Goal: Transaction & Acquisition: Purchase product/service

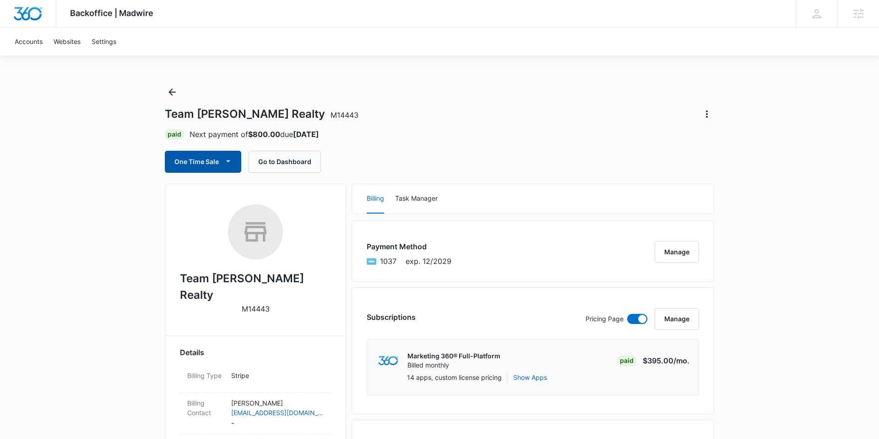
click at [191, 166] on button "One Time Sale" at bounding box center [203, 162] width 76 height 22
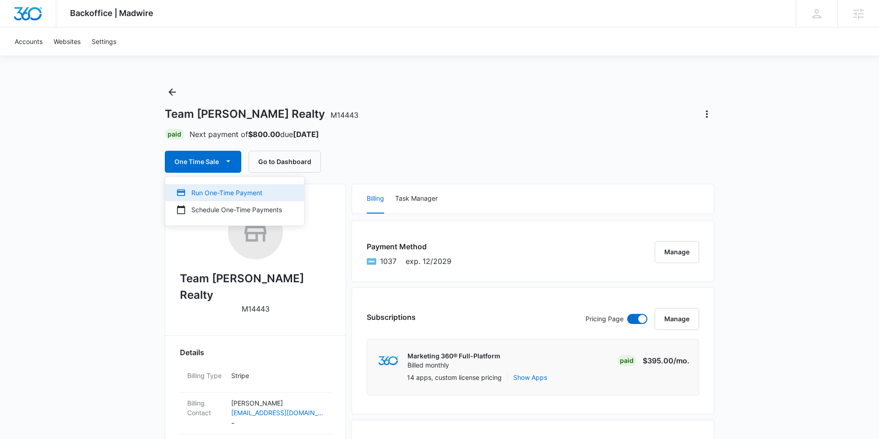
click at [205, 188] on div "Run One-Time Payment" at bounding box center [229, 193] width 106 height 10
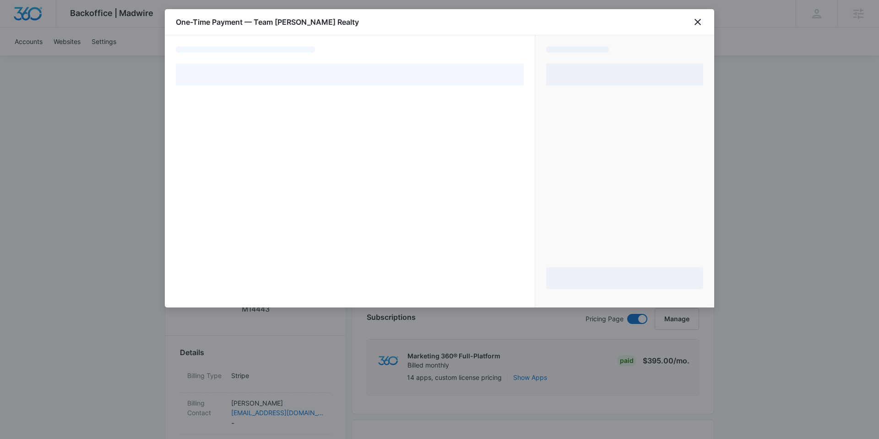
select select "pm_1RExyVA4n8RTgNjUho50xYMl"
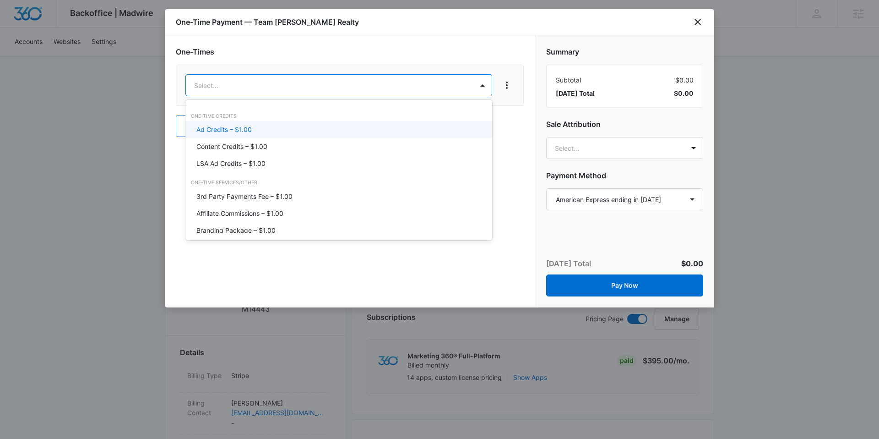
click at [248, 127] on p "Ad Credits – $1.00" at bounding box center [223, 130] width 55 height 10
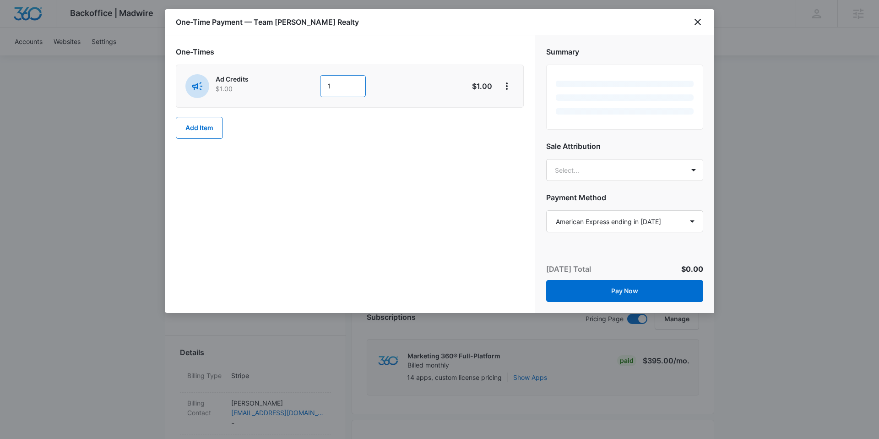
click at [331, 88] on input "1" at bounding box center [343, 86] width 46 height 22
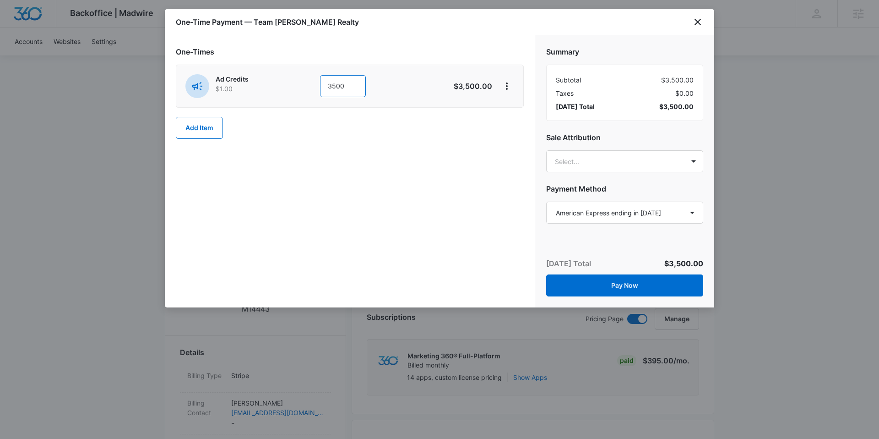
type input "3500"
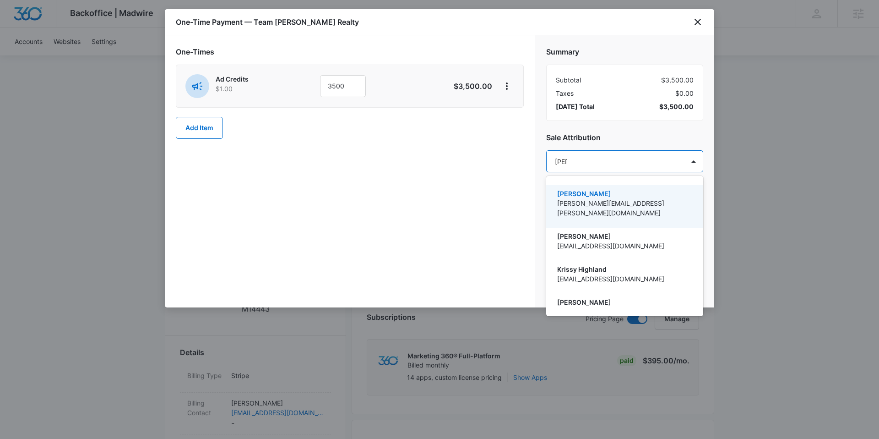
type input "kriss"
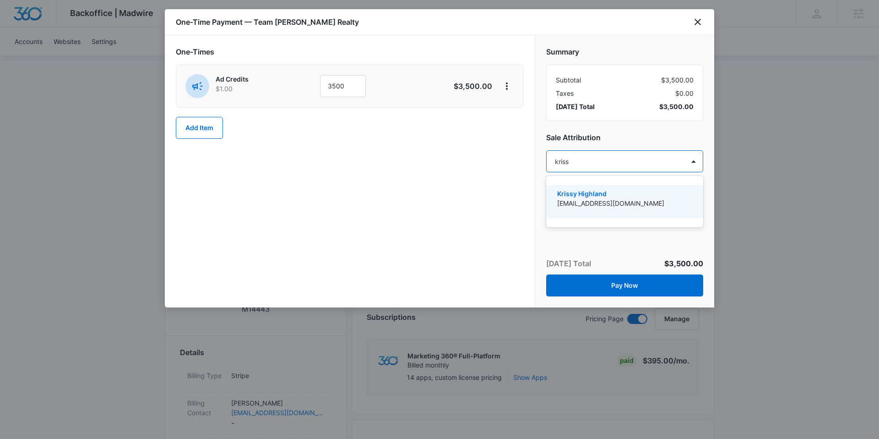
click at [601, 185] on div "Krissy Highland [EMAIL_ADDRESS][DOMAIN_NAME]" at bounding box center [624, 201] width 157 height 33
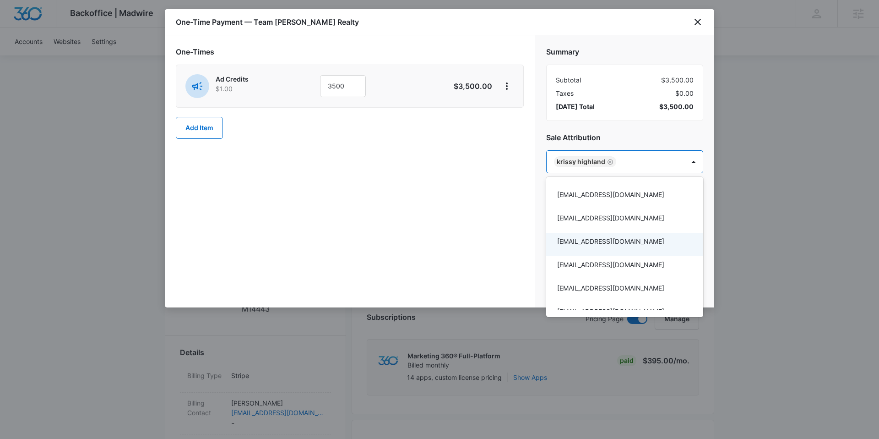
click at [536, 177] on div at bounding box center [439, 219] width 879 height 439
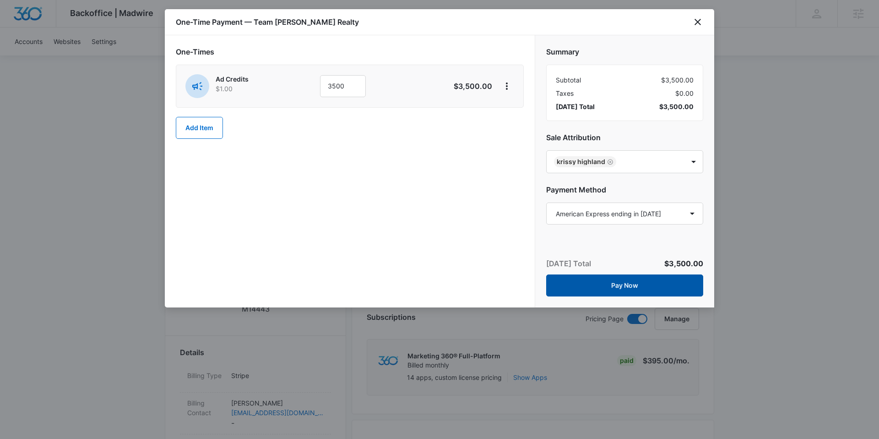
click at [600, 284] on button "Pay Now" at bounding box center [624, 285] width 157 height 22
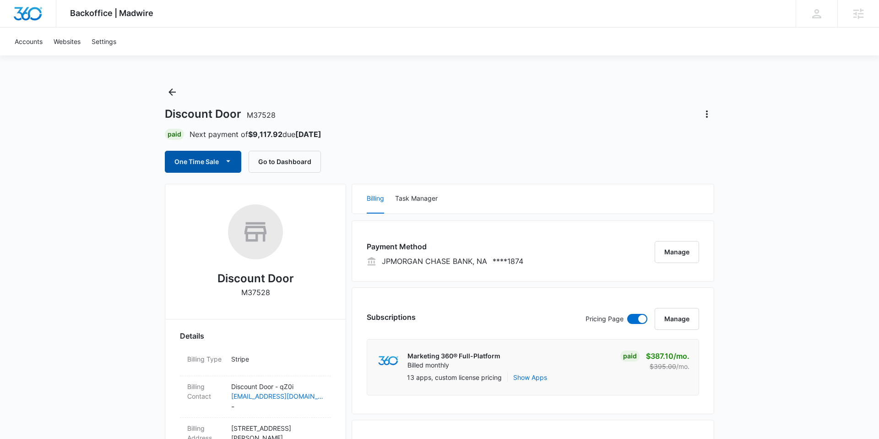
click at [226, 164] on icon "button" at bounding box center [228, 161] width 10 height 10
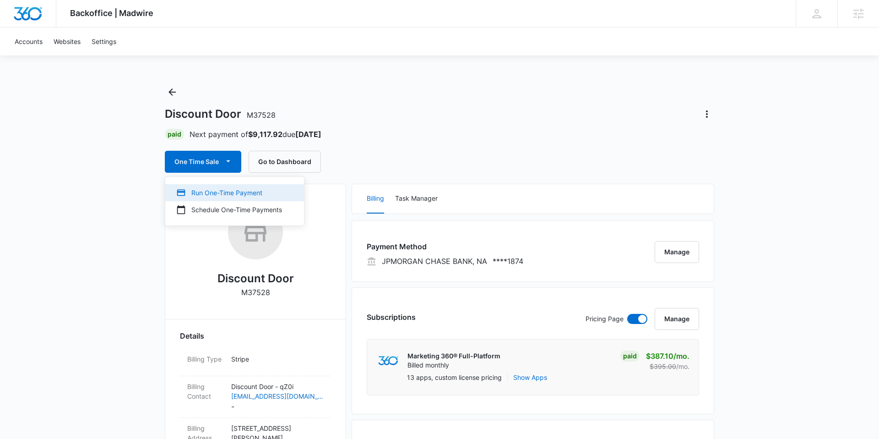
click at [213, 192] on div "Run One-Time Payment" at bounding box center [229, 193] width 106 height 10
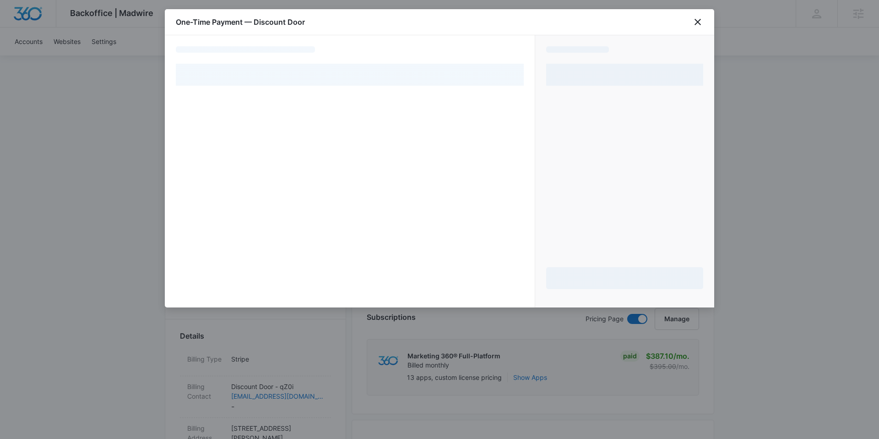
select select "pm_1NJOVsA4n8RTgNjU59bXEQE3"
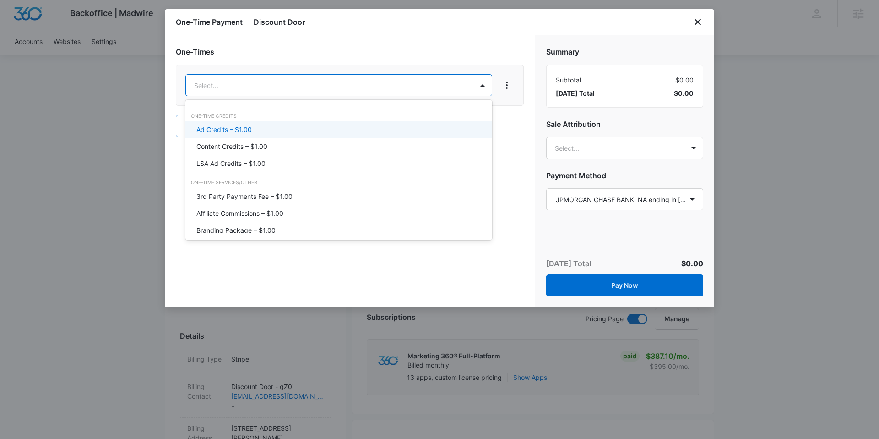
click at [230, 128] on p "Ad Credits – $1.00" at bounding box center [223, 130] width 55 height 10
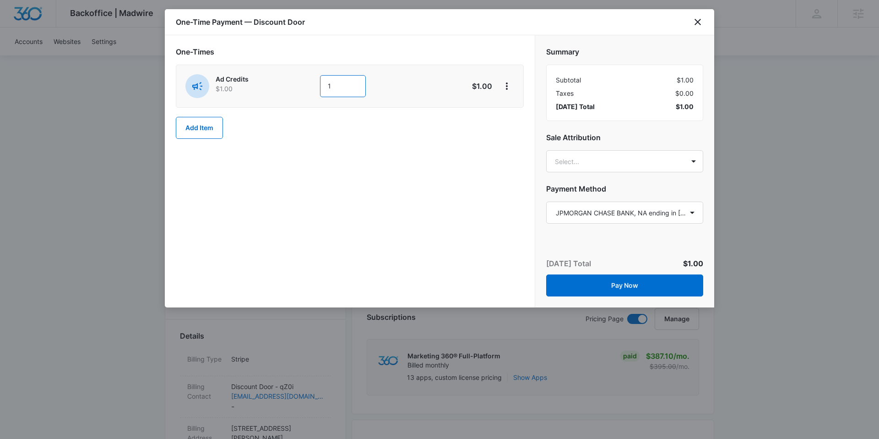
drag, startPoint x: 343, startPoint y: 88, endPoint x: 322, endPoint y: 89, distance: 21.1
click at [322, 89] on input "1" at bounding box center [343, 86] width 46 height 22
type input "7000"
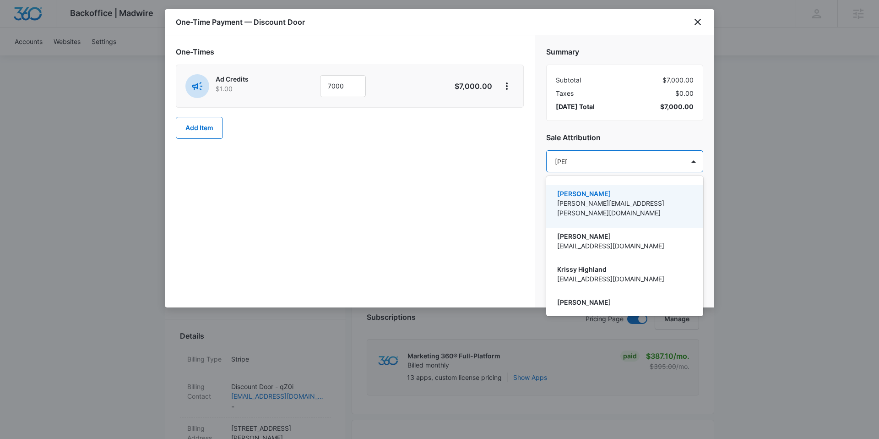
type input "kriss"
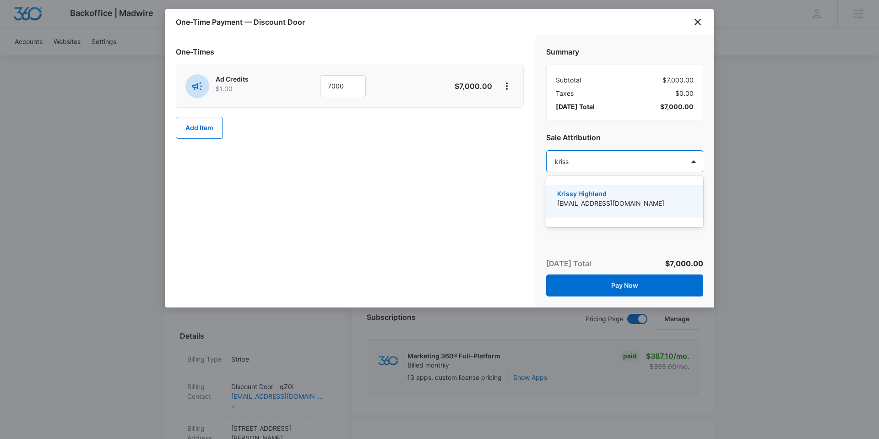
click at [577, 204] on p "[EMAIL_ADDRESS][DOMAIN_NAME]" at bounding box center [623, 203] width 133 height 10
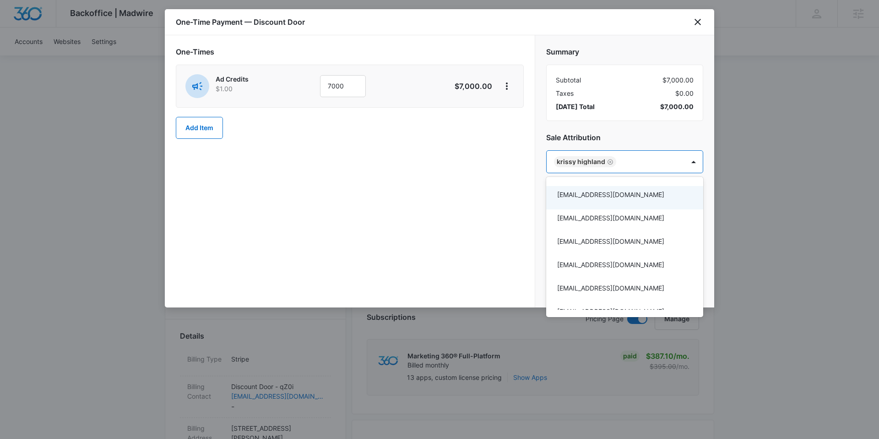
click at [331, 83] on div at bounding box center [439, 219] width 879 height 439
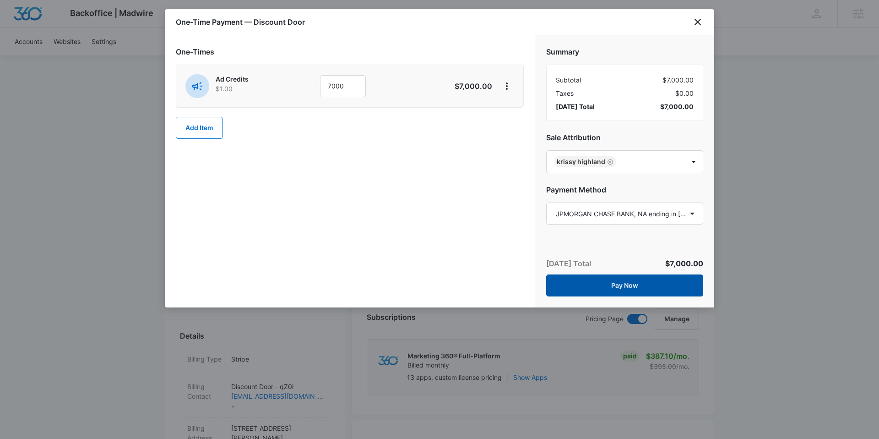
click at [623, 286] on button "Pay Now" at bounding box center [624, 285] width 157 height 22
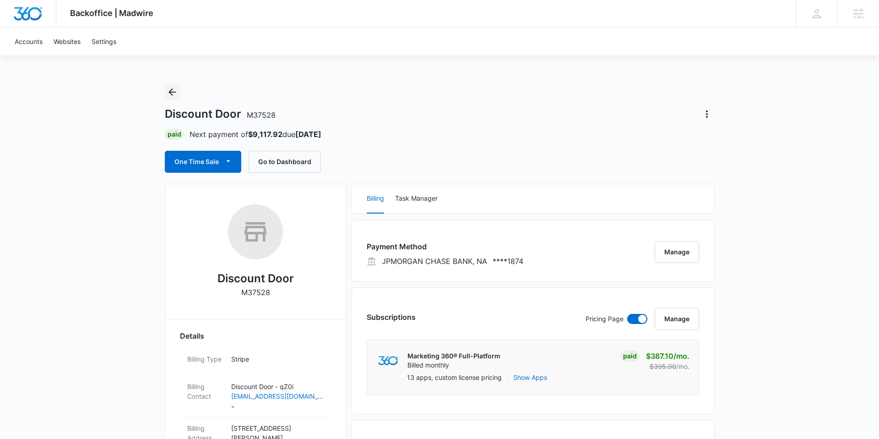
click at [171, 91] on icon "Back" at bounding box center [172, 92] width 11 height 11
